Goal: Information Seeking & Learning: Learn about a topic

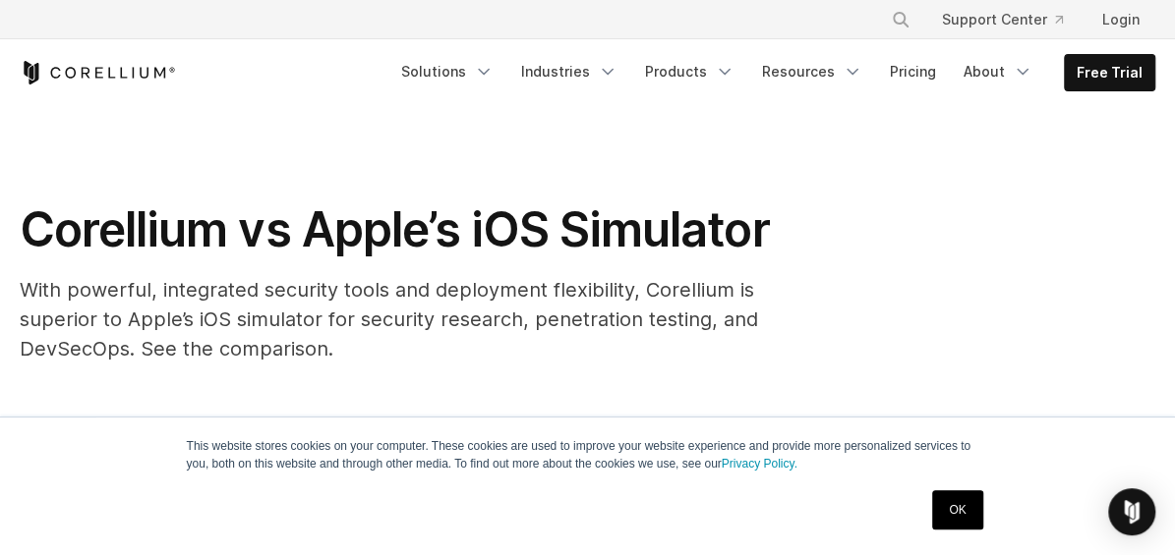
drag, startPoint x: 1149, startPoint y: 3, endPoint x: 434, endPoint y: 182, distance: 736.7
click at [434, 182] on section "Corellium vs Apple’s iOS Simulator With powerful, integrated security tools and…" at bounding box center [587, 242] width 1175 height 273
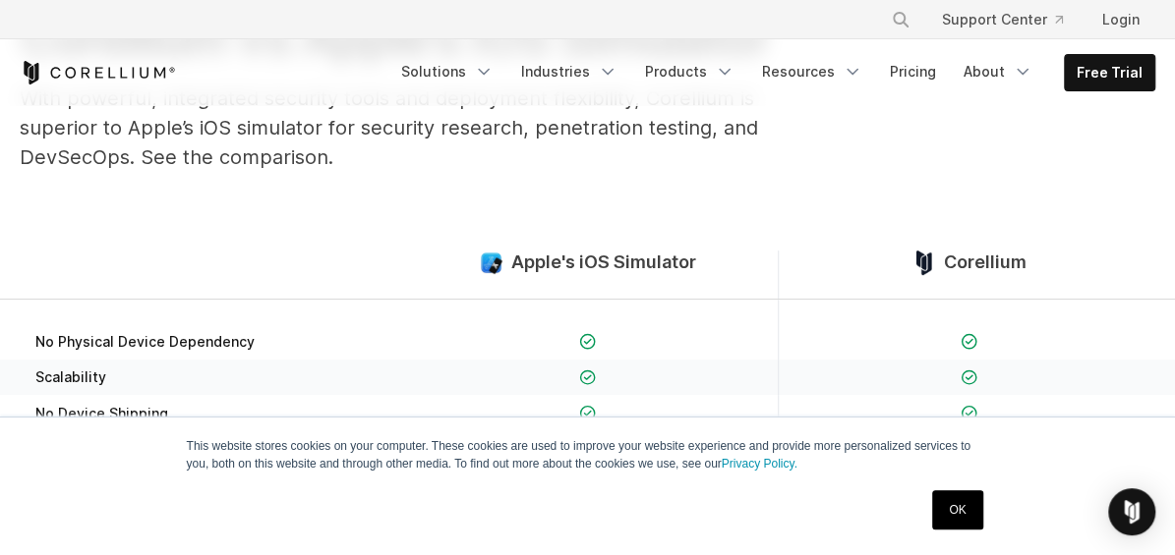
scroll to position [393, 0]
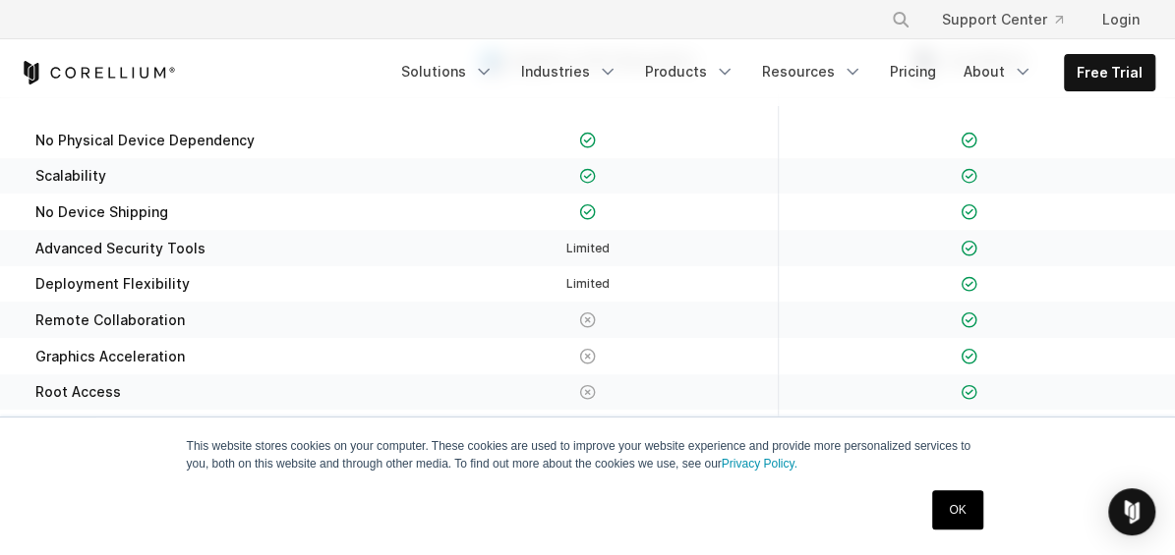
click at [880, 416] on div "This website stores cookies on your computer. These cookies are used to improve…" at bounding box center [587, 487] width 983 height 138
click at [880, 416] on link "OK" at bounding box center [957, 509] width 50 height 39
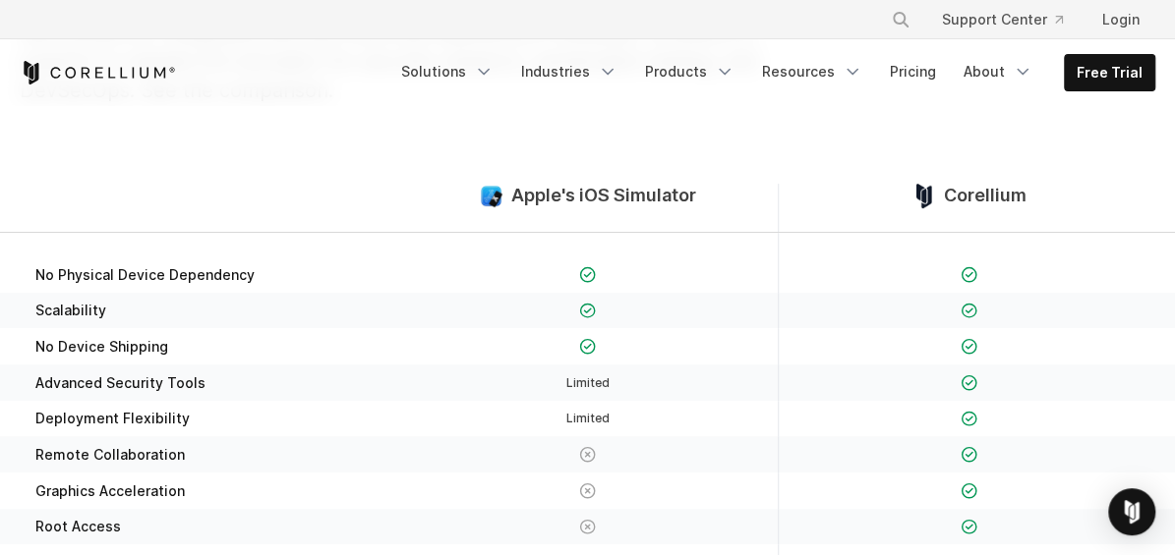
scroll to position [261, 0]
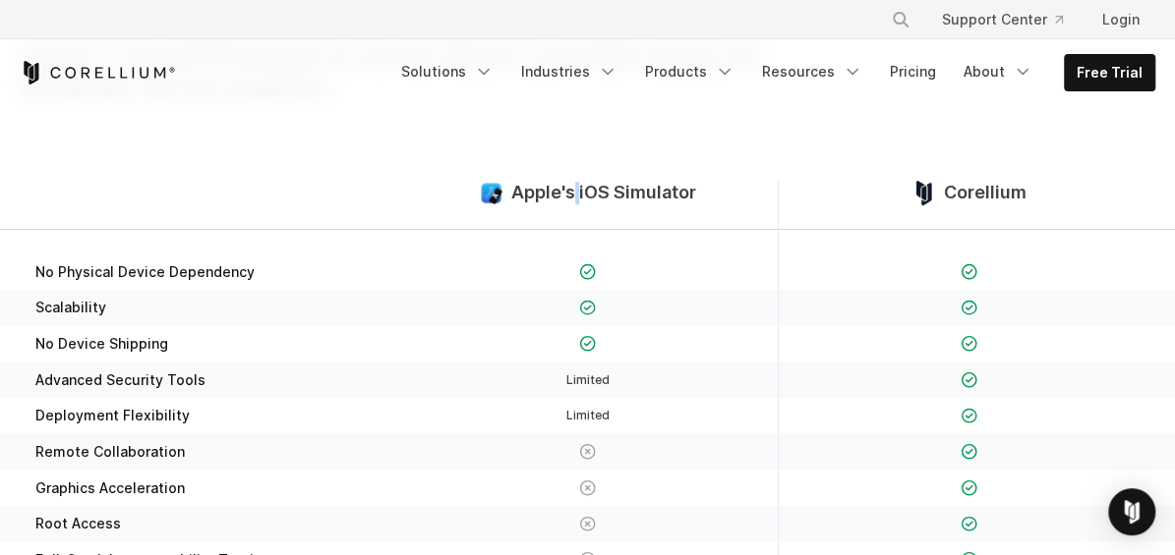
click at [574, 207] on div "Apple's iOS Simulator" at bounding box center [587, 205] width 381 height 48
click at [880, 215] on div "Corellium" at bounding box center [968, 205] width 381 height 48
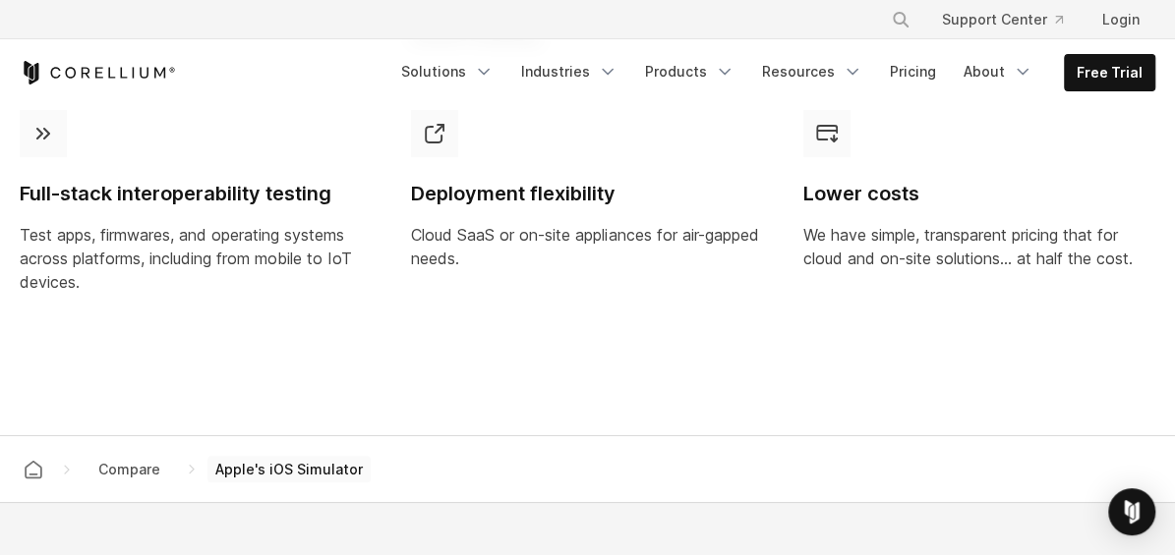
scroll to position [1807, 0]
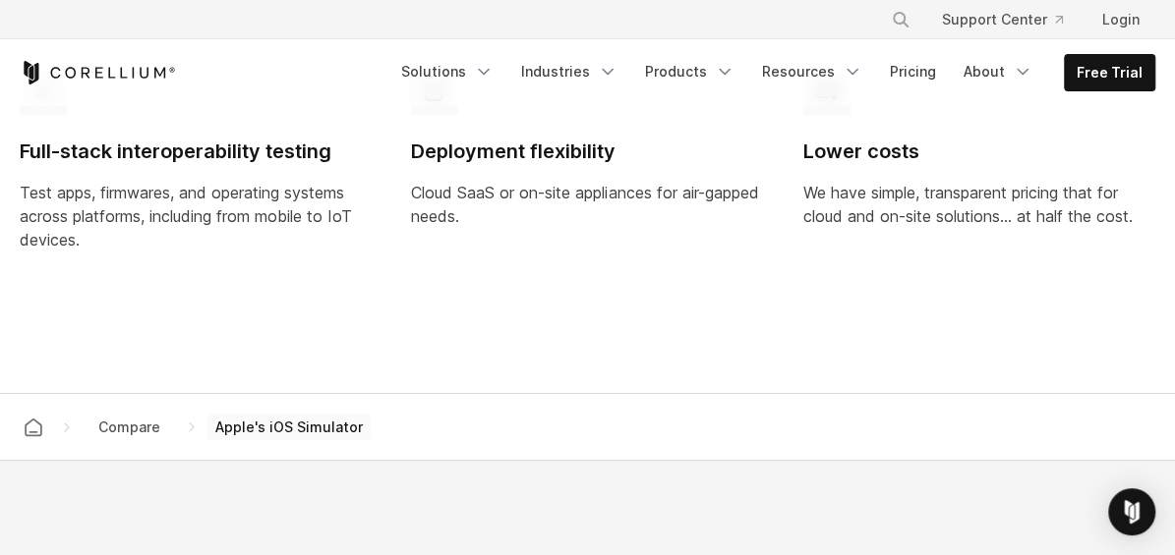
click at [272, 416] on span "Apple's iOS Simulator" at bounding box center [288, 428] width 163 height 28
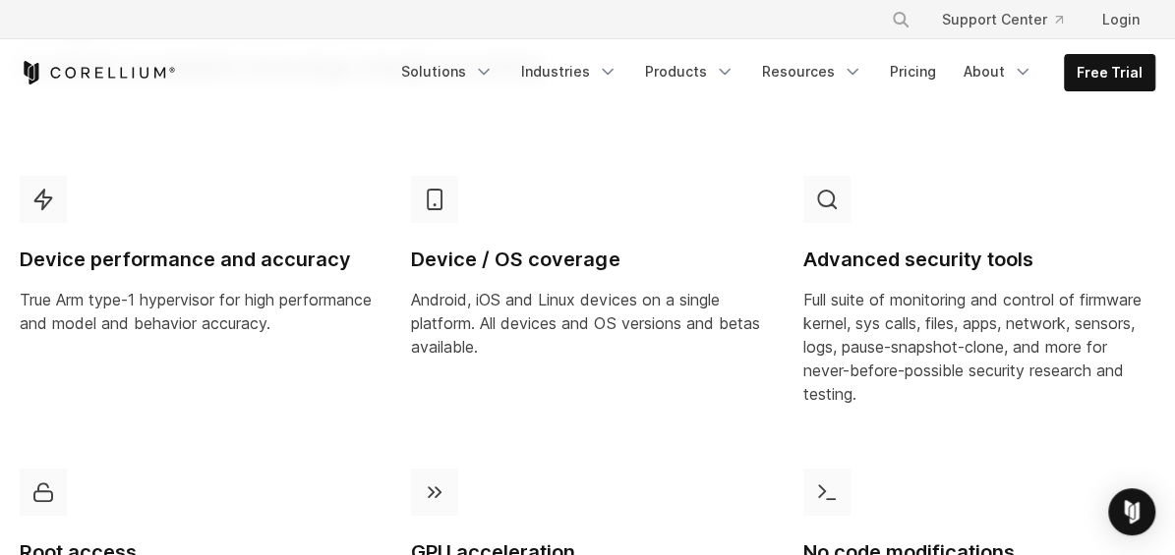
scroll to position [1151, 0]
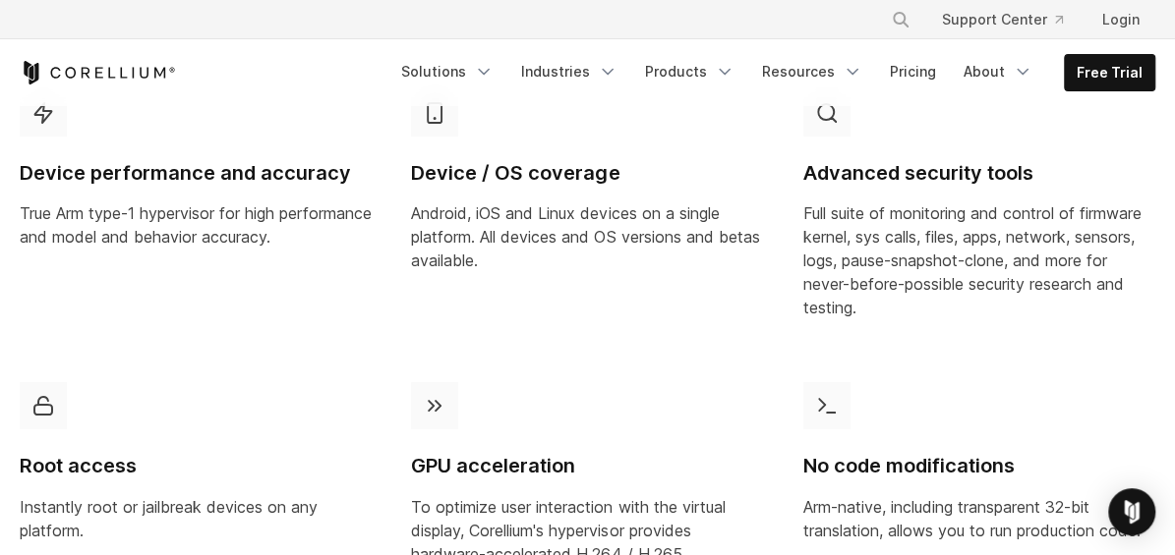
click at [490, 180] on h4 "Device / OS coverage" at bounding box center [587, 173] width 352 height 27
click at [437, 148] on div "Device / OS coverage Android, iOS and Linux devices on a single platform. All d…" at bounding box center [587, 181] width 352 height 184
click at [438, 147] on div "Device / OS coverage Android, iOS and Linux devices on a single platform. All d…" at bounding box center [587, 181] width 352 height 184
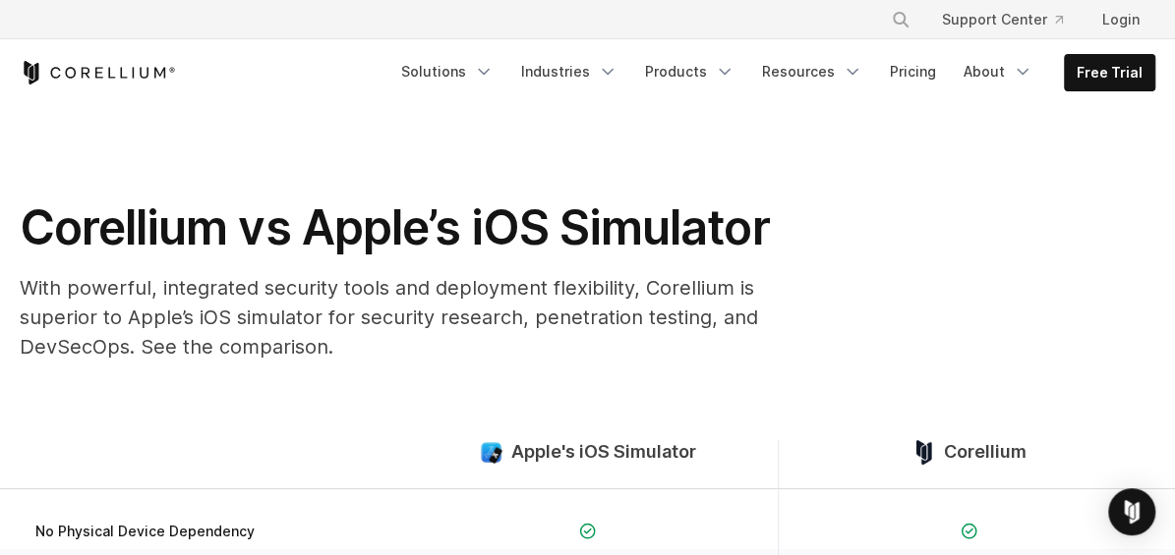
scroll to position [0, 0]
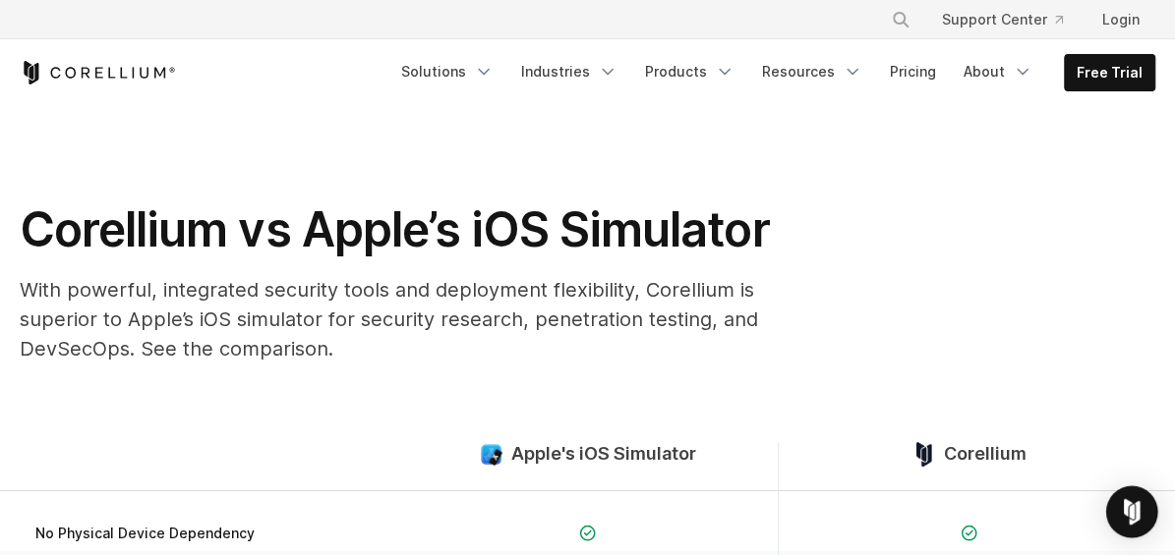
click at [880, 416] on div "Open Intercom Messenger" at bounding box center [1132, 513] width 52 height 52
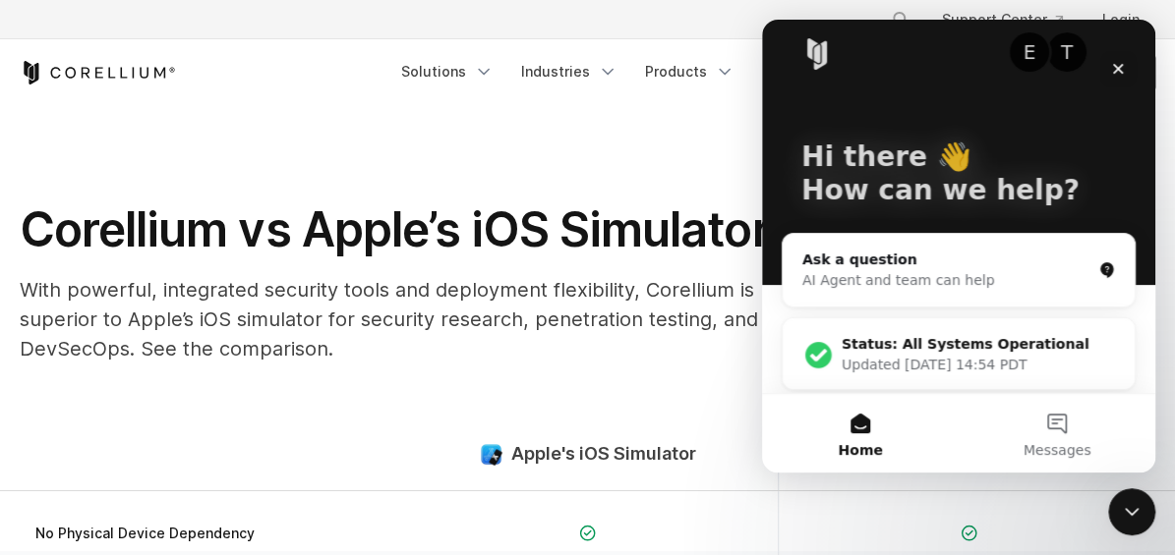
scroll to position [25, 0]
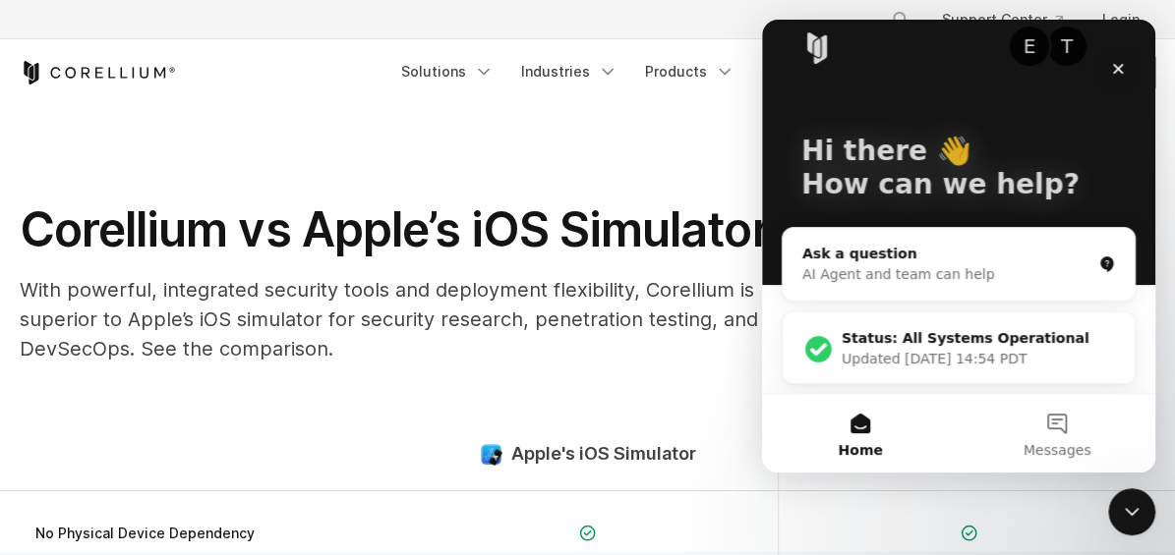
click at [880, 378] on div "Status: All Systems Operational Updated [DATE] 14:54 PDT" at bounding box center [958, 349] width 352 height 73
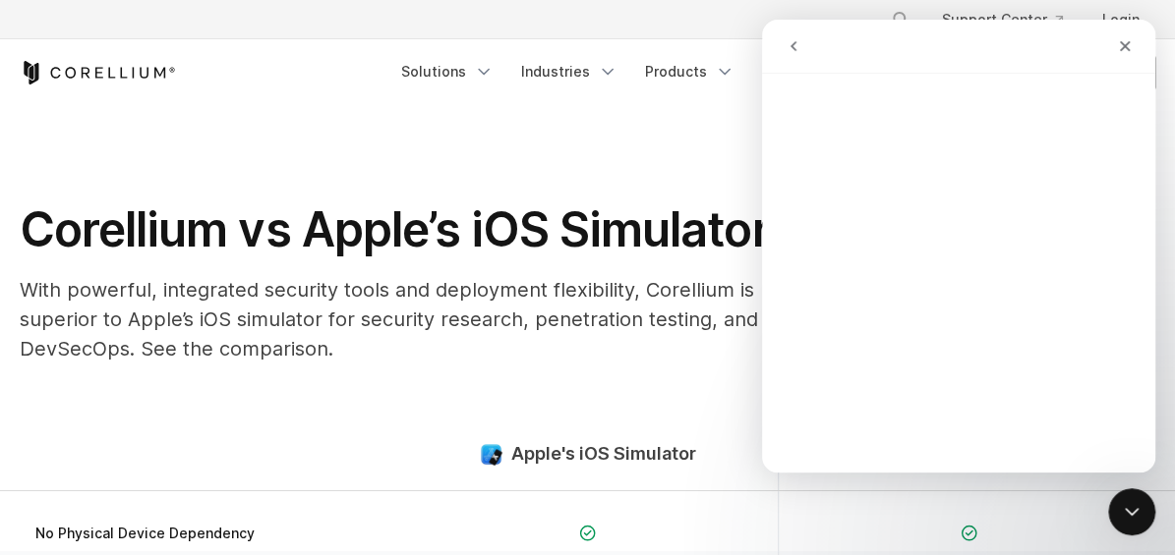
scroll to position [0, 0]
